Goal: Obtain resource: Download file/media

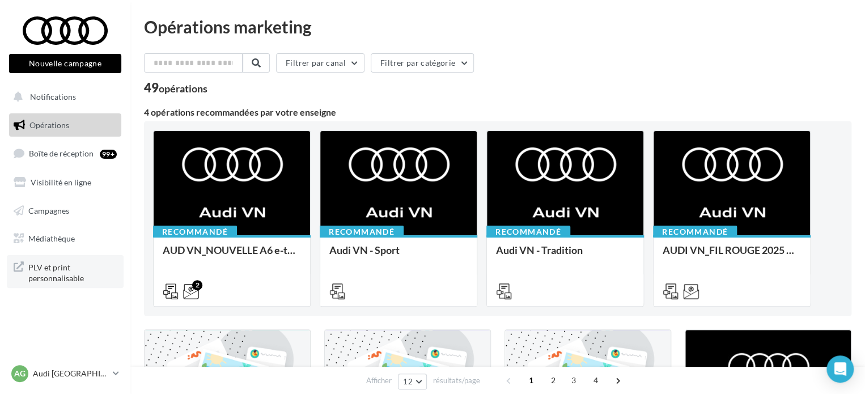
click at [58, 273] on span "PLV et print personnalisable" at bounding box center [72, 272] width 88 height 24
click at [87, 211] on link "Campagnes" at bounding box center [65, 211] width 117 height 24
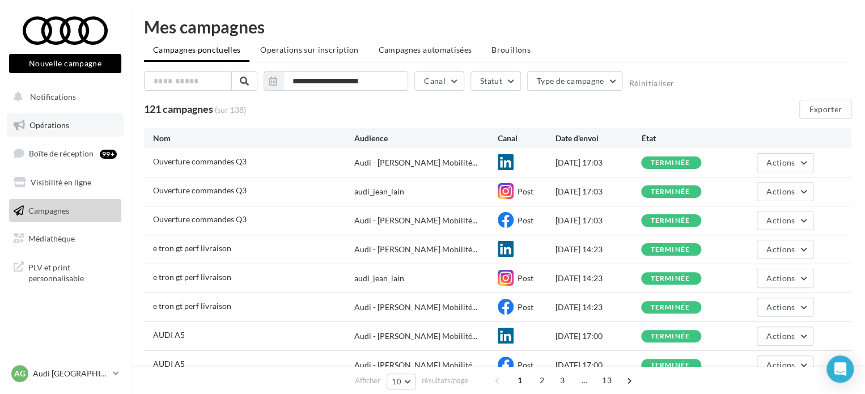
click at [43, 122] on span "Opérations" at bounding box center [49, 125] width 40 height 10
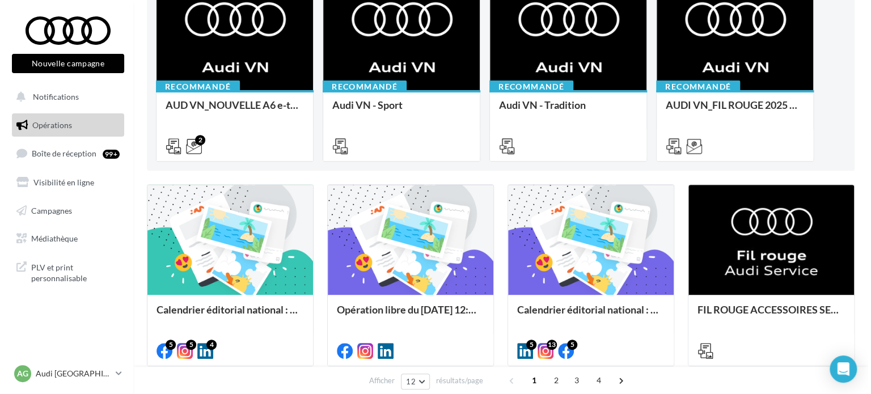
scroll to position [170, 0]
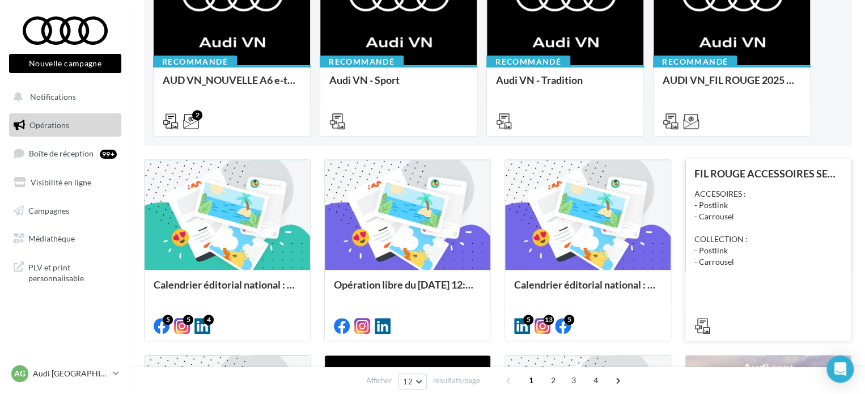
click at [773, 253] on div "ACCESOIRES : - Postlink - Carrousel COLLECTION : - Postlink - Carrousel" at bounding box center [767, 227] width 147 height 79
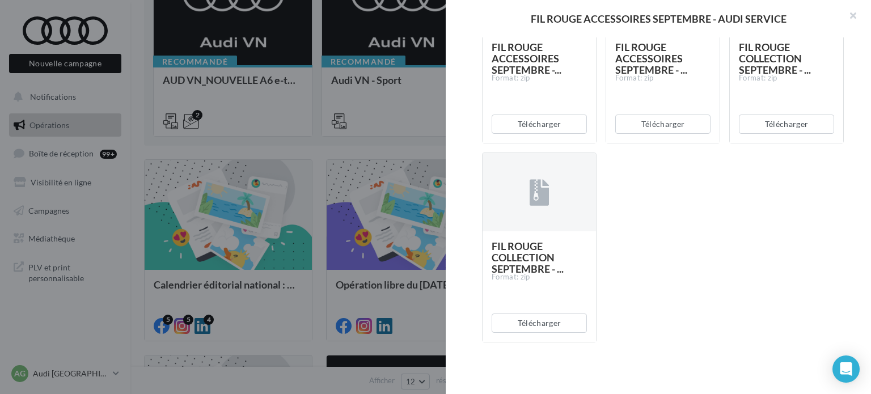
scroll to position [333, 0]
click at [559, 321] on button "Télécharger" at bounding box center [538, 321] width 95 height 19
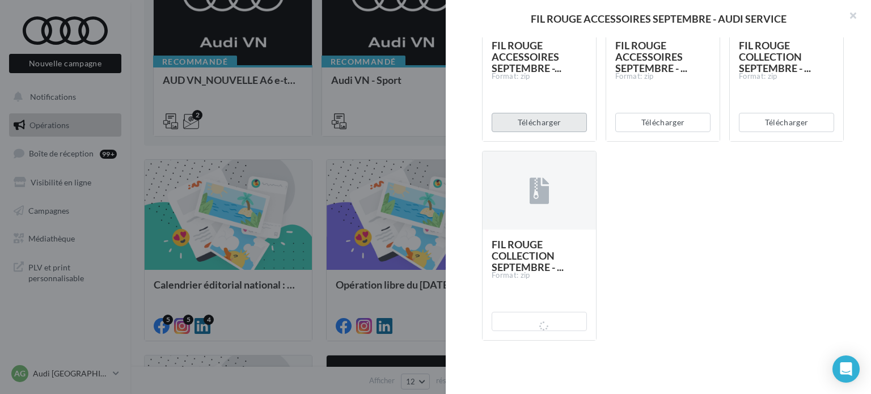
click at [550, 122] on button "Télécharger" at bounding box center [538, 122] width 95 height 19
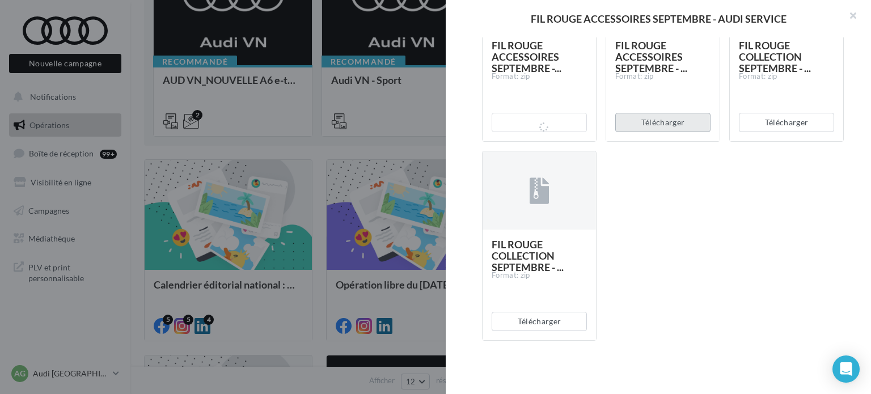
click at [680, 126] on button "Télécharger" at bounding box center [662, 122] width 95 height 19
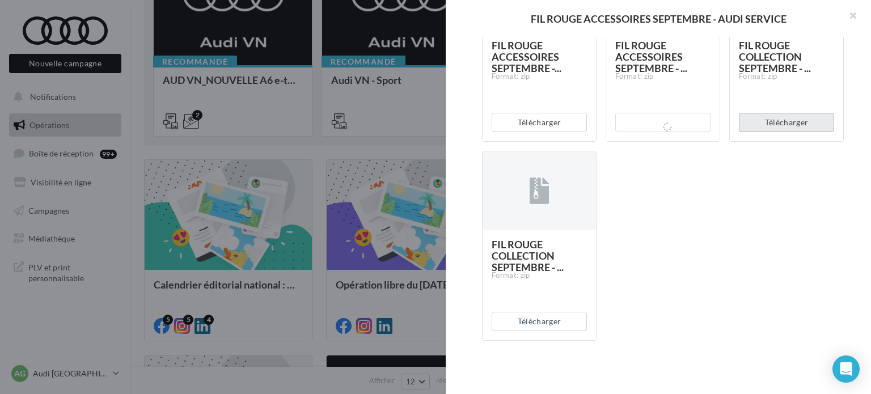
click at [762, 126] on button "Télécharger" at bounding box center [786, 122] width 95 height 19
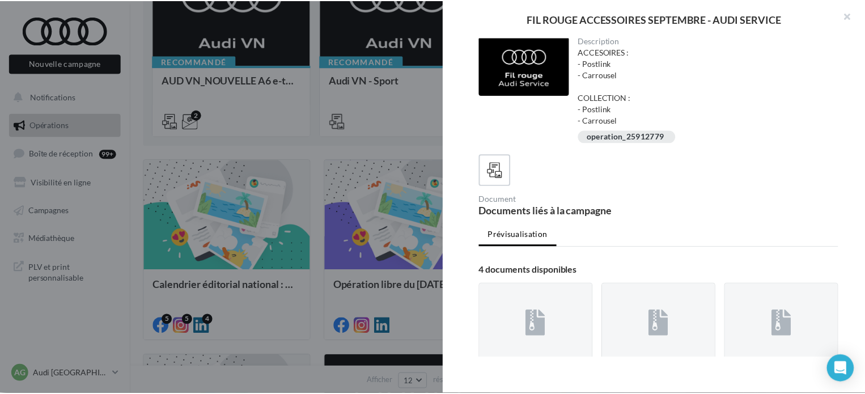
scroll to position [0, 0]
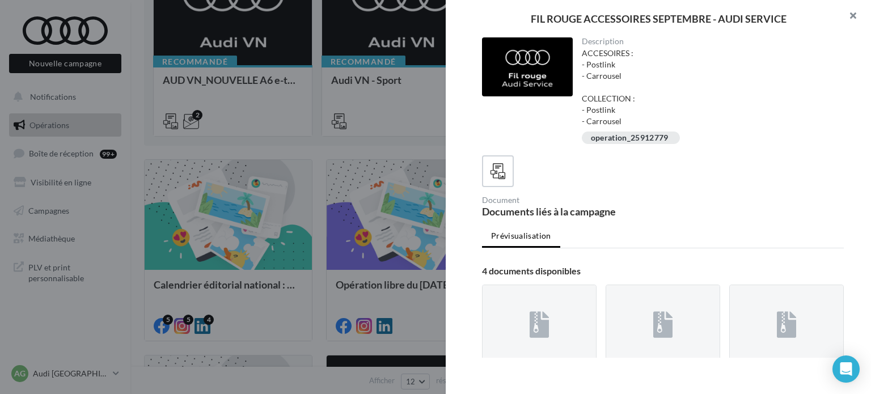
click at [862, 15] on button "button" at bounding box center [847, 17] width 45 height 34
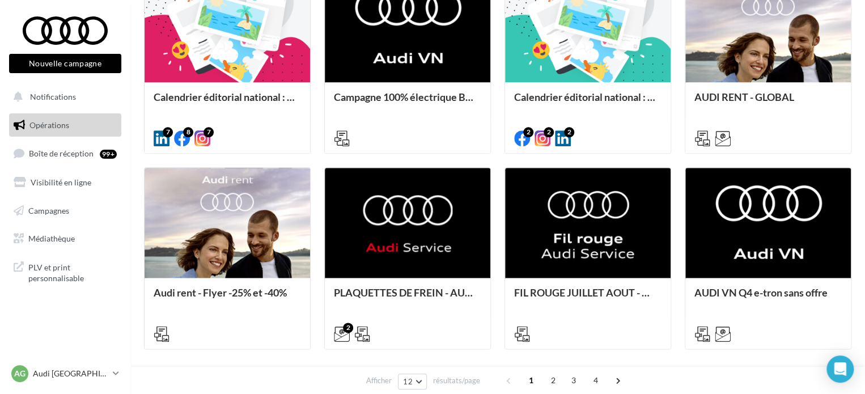
scroll to position [567, 0]
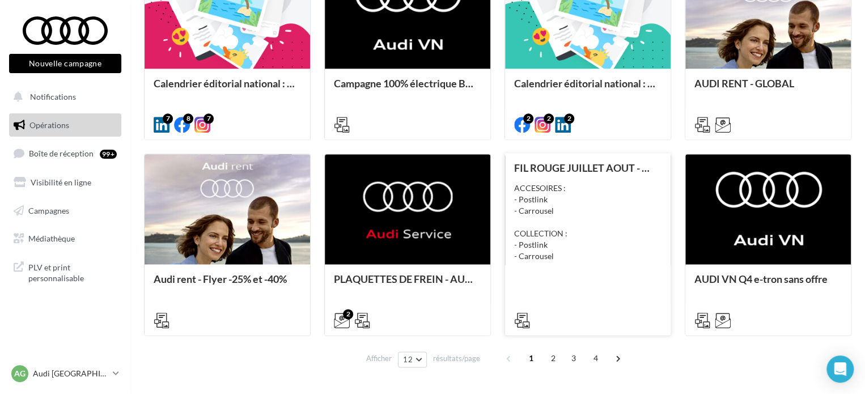
click at [554, 274] on div "FIL ROUGE JUILLET AOUT - AUDI SERVICE ACCESOIRES : - Postlink - Carrousel COLLE…" at bounding box center [587, 243] width 147 height 163
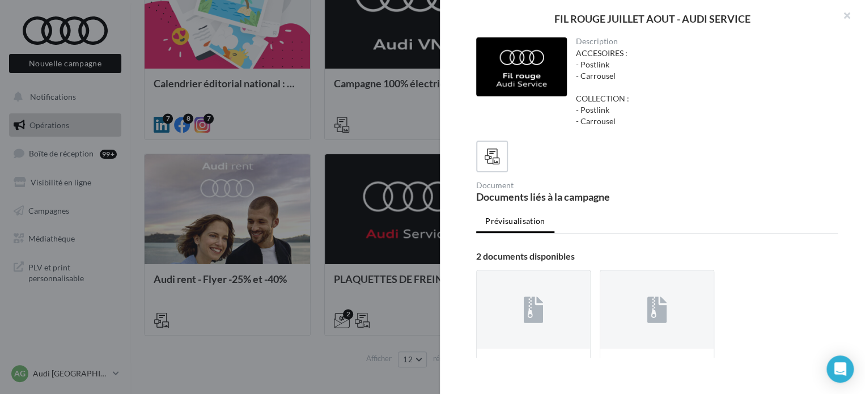
click at [286, 381] on div "FIL ROUGE JUILLET AOUT - AUDI SERVICE Description ACCESOIRES : - Postlink - Car…" at bounding box center [497, 381] width 707 height 0
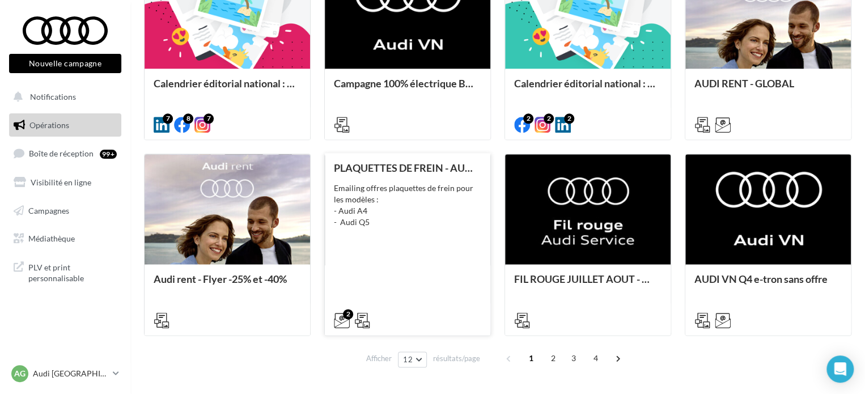
click at [422, 306] on div "2" at bounding box center [408, 319] width 166 height 32
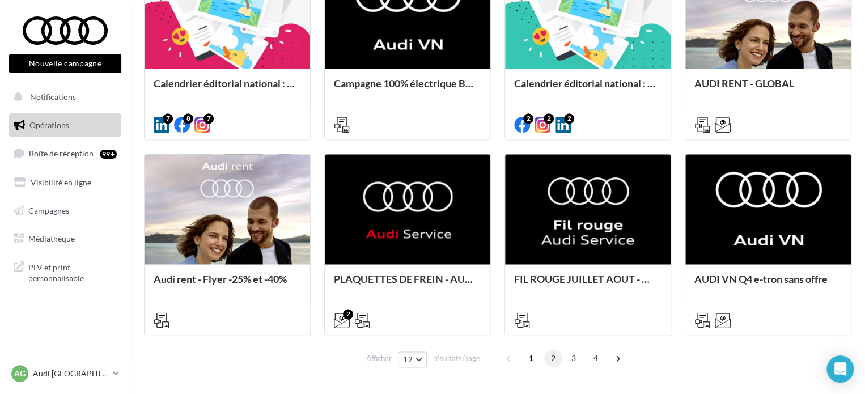
click at [552, 356] on span "2" at bounding box center [553, 358] width 18 height 18
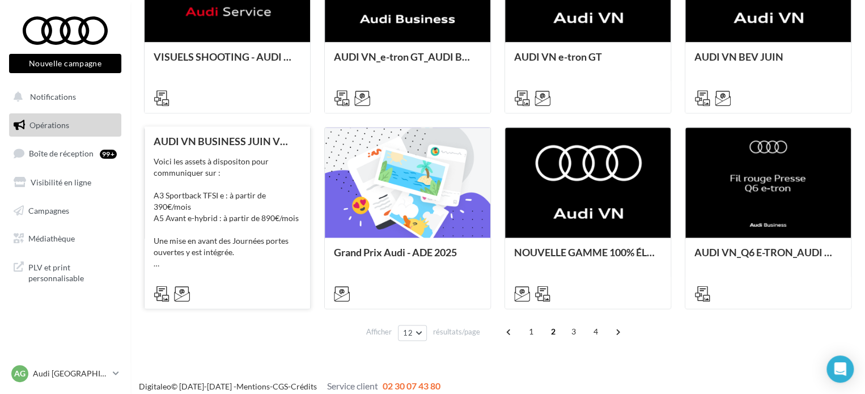
scroll to position [603, 0]
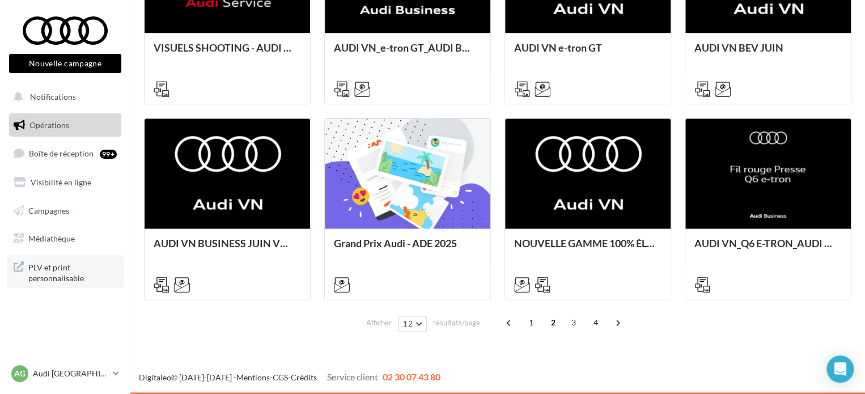
click at [82, 278] on span "PLV et print personnalisable" at bounding box center [72, 272] width 88 height 24
click at [71, 214] on link "Campagnes" at bounding box center [65, 211] width 117 height 24
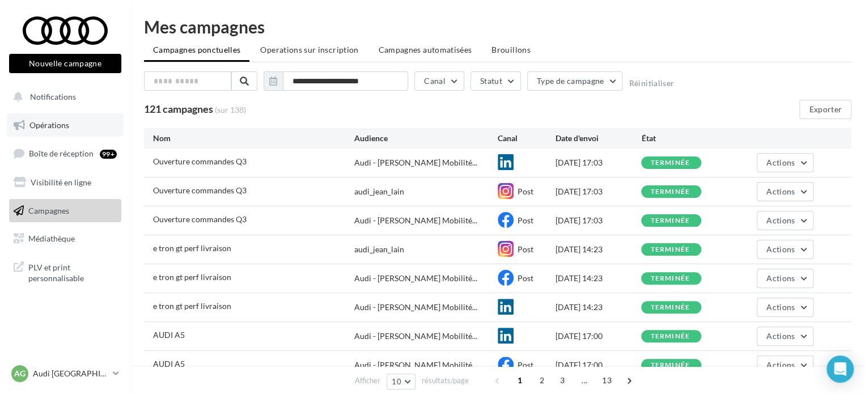
click at [52, 130] on link "Opérations" at bounding box center [65, 125] width 117 height 24
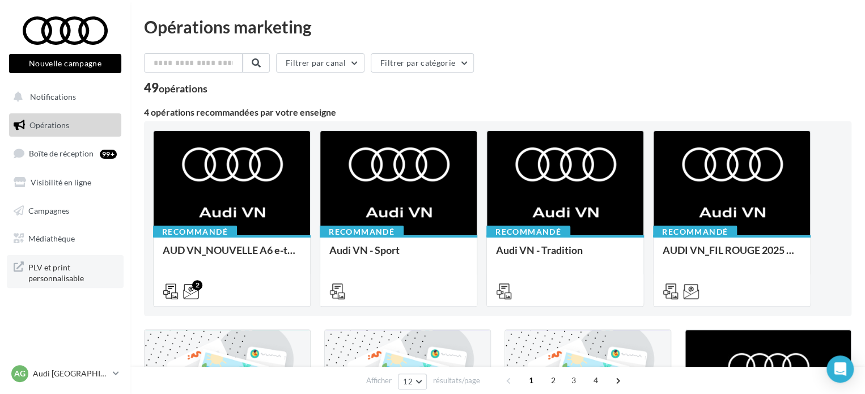
click at [40, 279] on span "PLV et print personnalisable" at bounding box center [72, 272] width 88 height 24
